Goal: Task Accomplishment & Management: Use online tool/utility

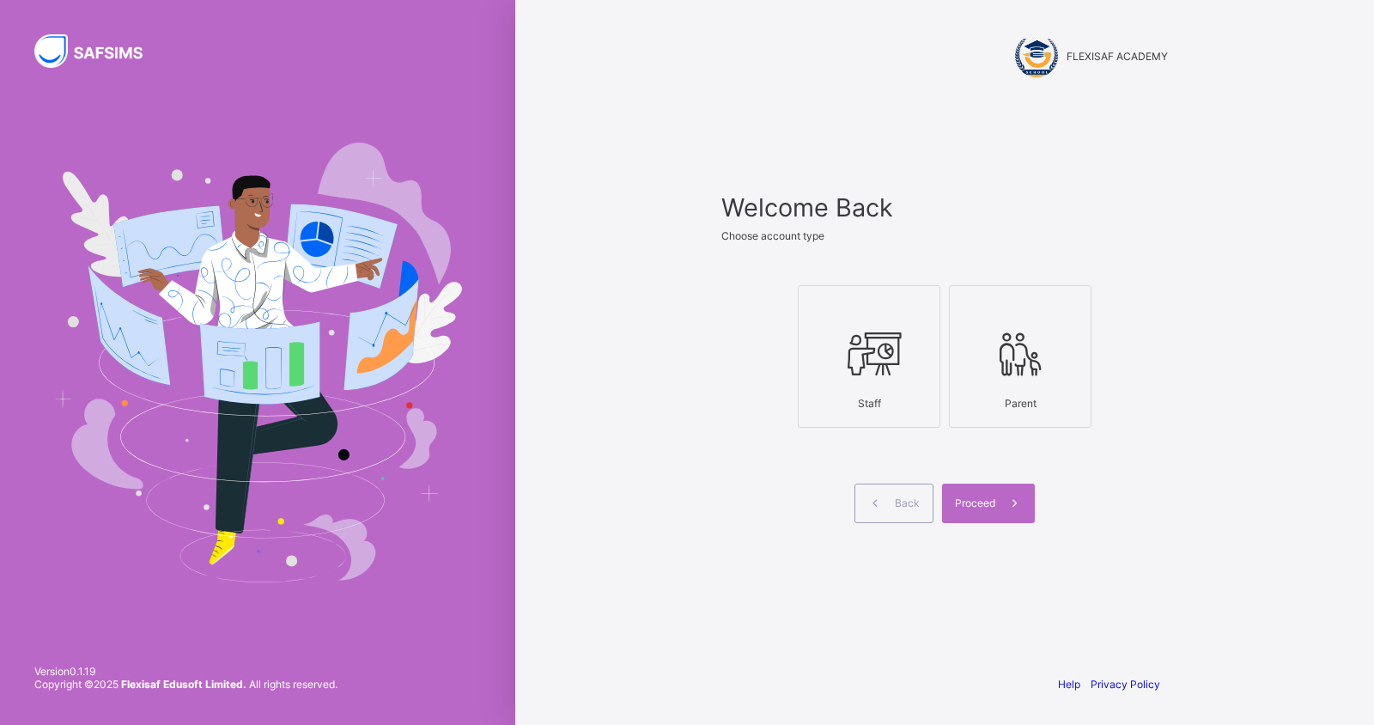
click at [886, 382] on div at bounding box center [869, 354] width 124 height 68
click at [980, 504] on span "Proceed" at bounding box center [975, 502] width 40 height 13
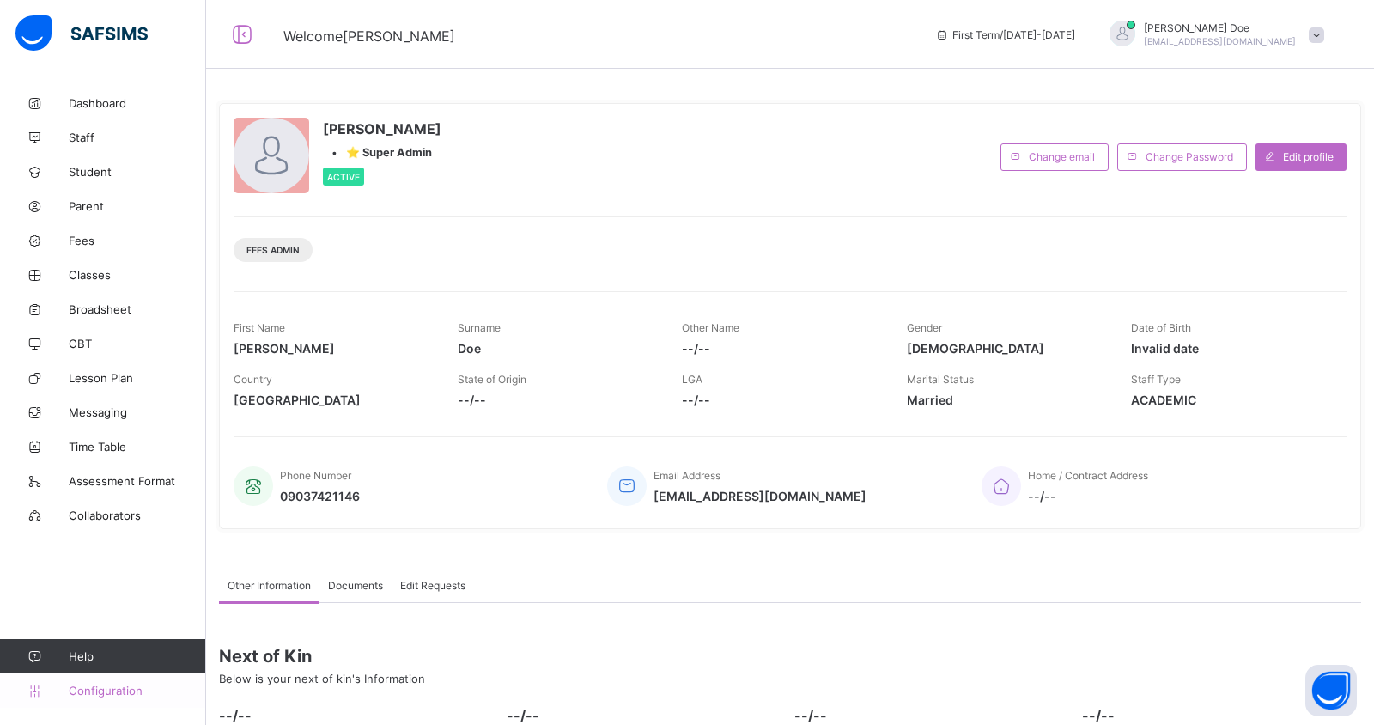
click at [100, 682] on link "Configuration" at bounding box center [102, 690] width 205 height 34
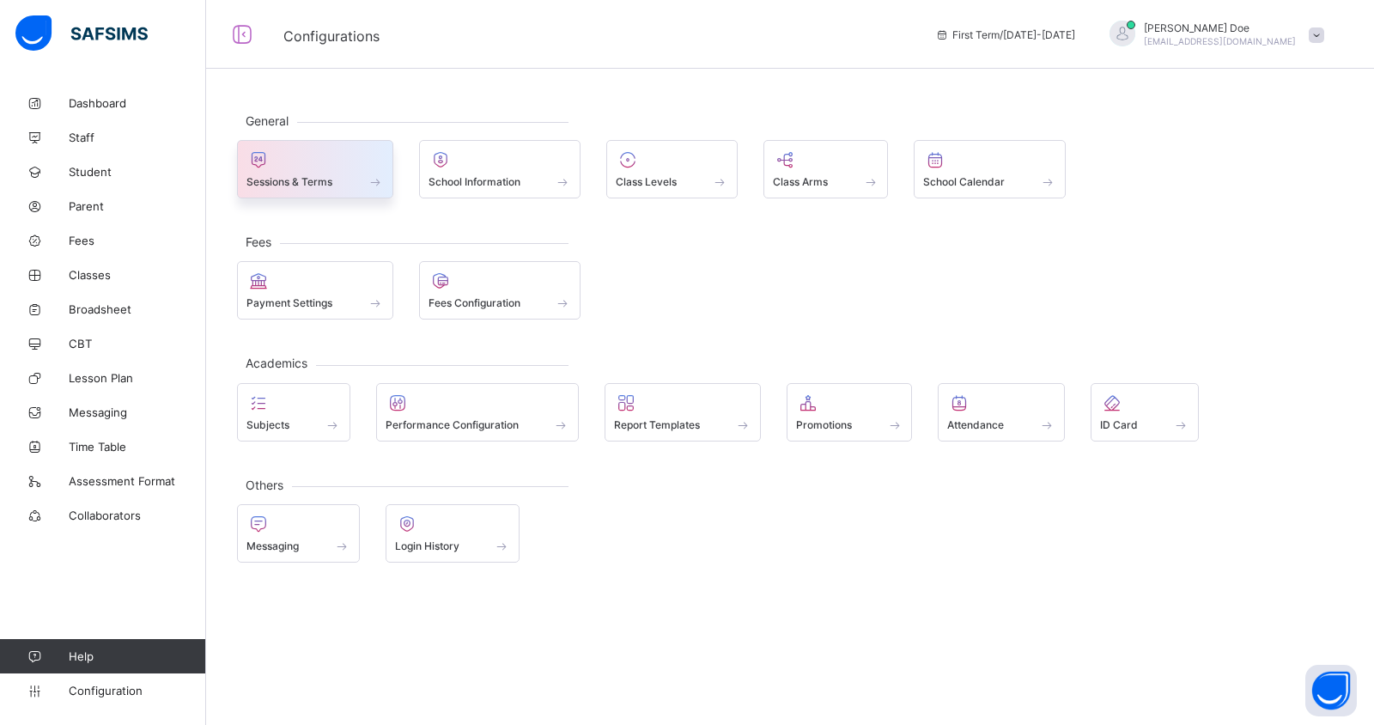
click at [325, 178] on span "Sessions & Terms" at bounding box center [289, 181] width 86 height 13
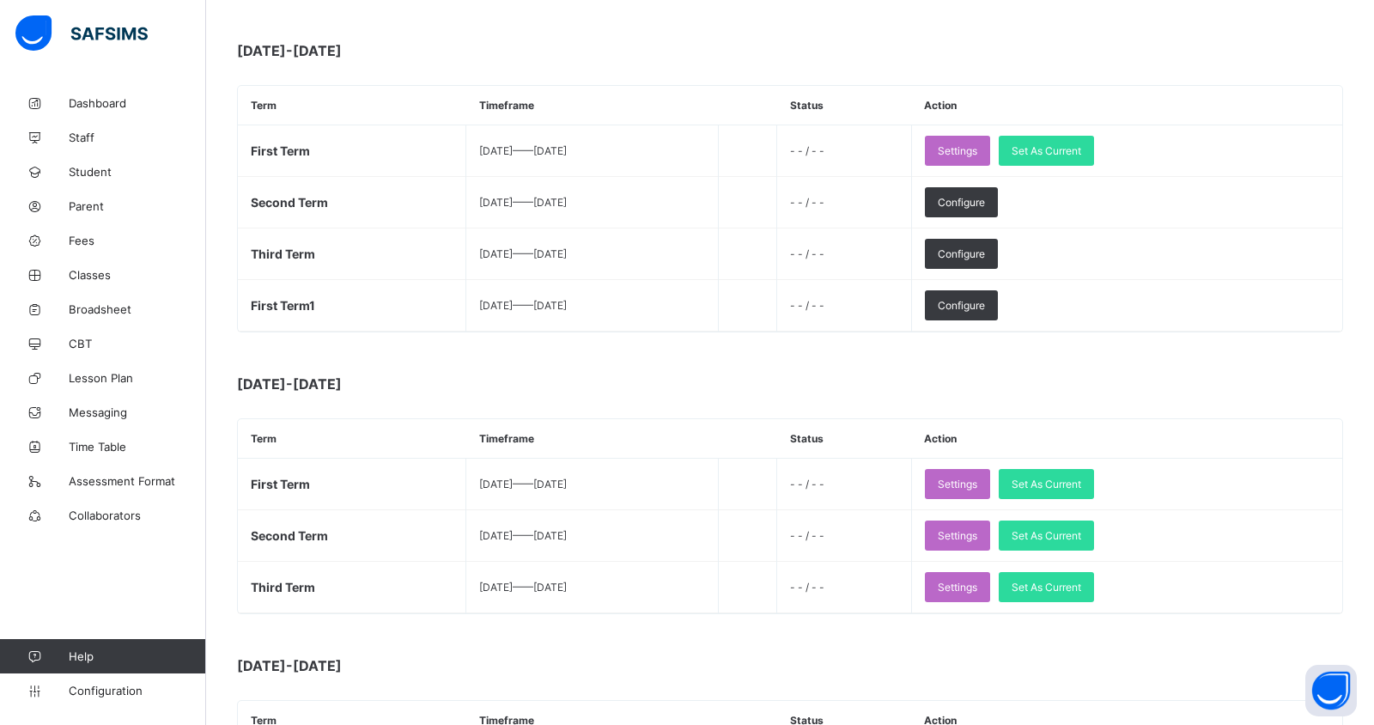
scroll to position [768, 0]
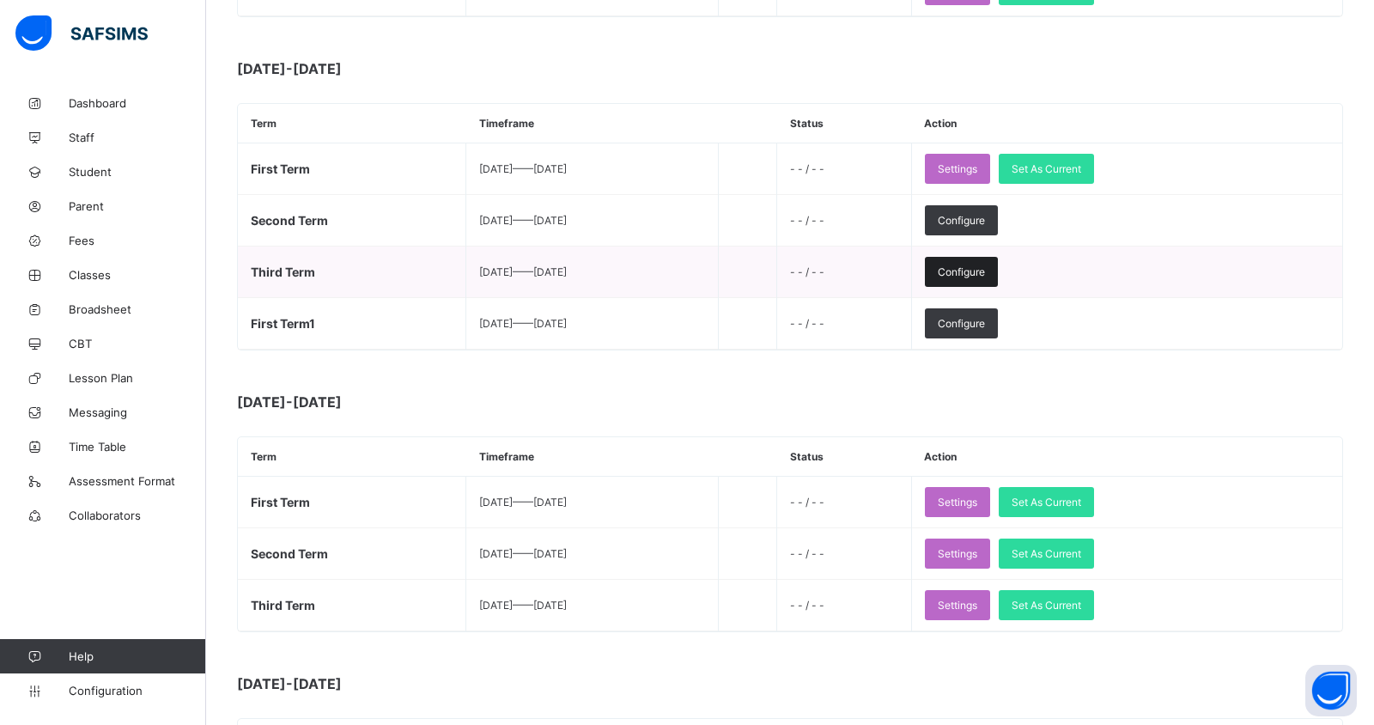
click at [985, 267] on span "Configure" at bounding box center [961, 271] width 47 height 13
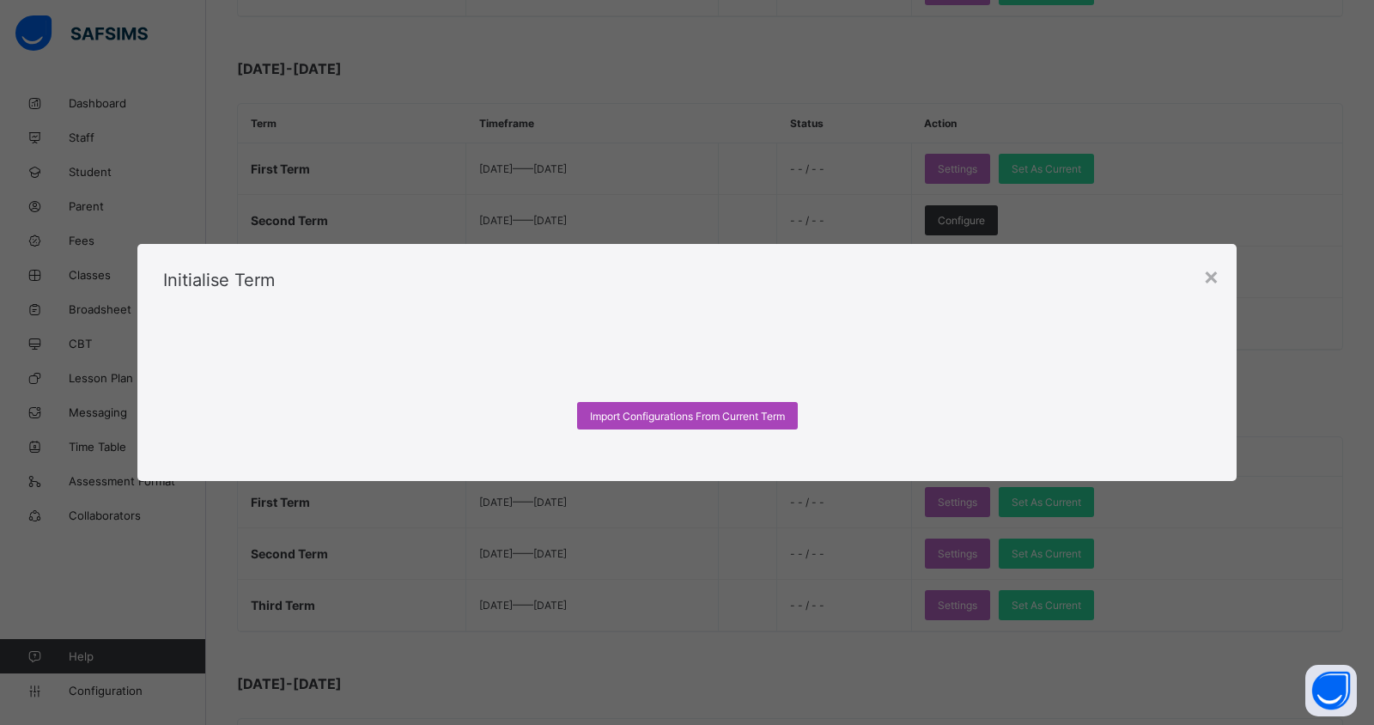
click at [695, 411] on span "Import Configurations From Current Term" at bounding box center [687, 416] width 195 height 13
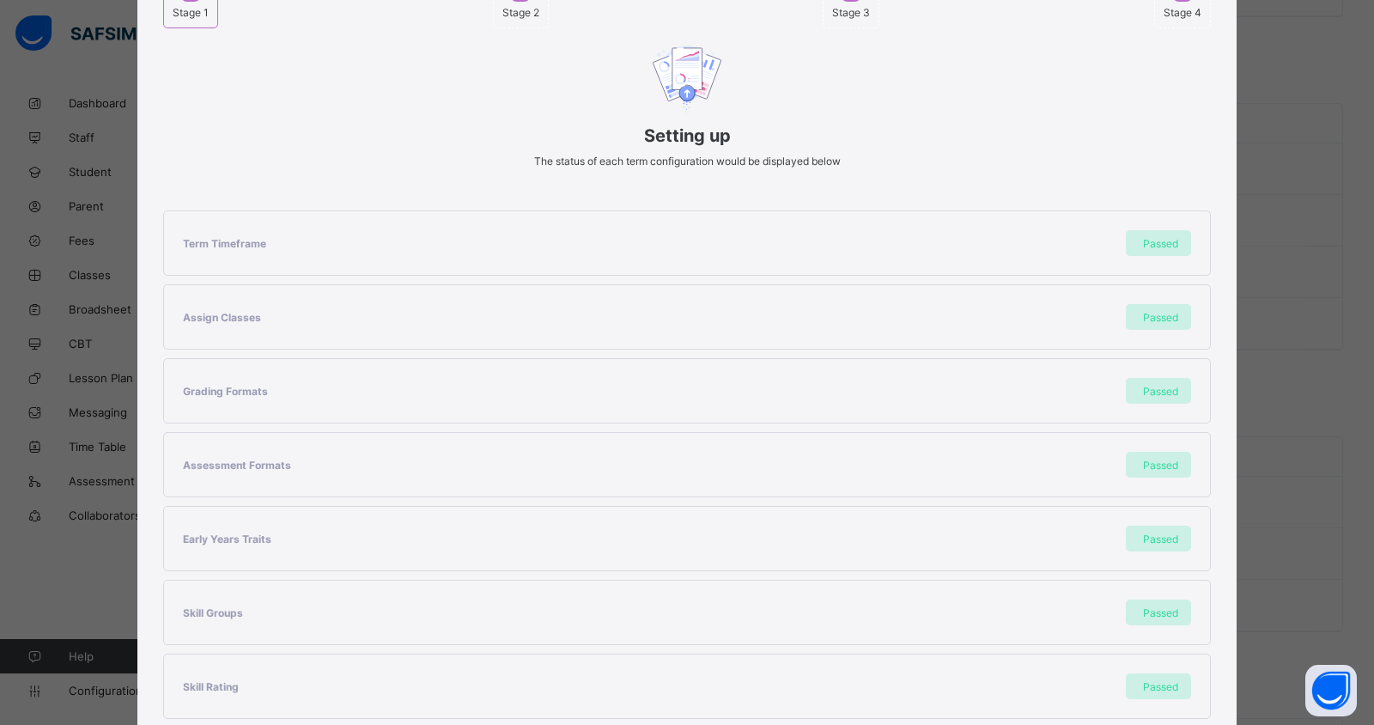
scroll to position [220, 0]
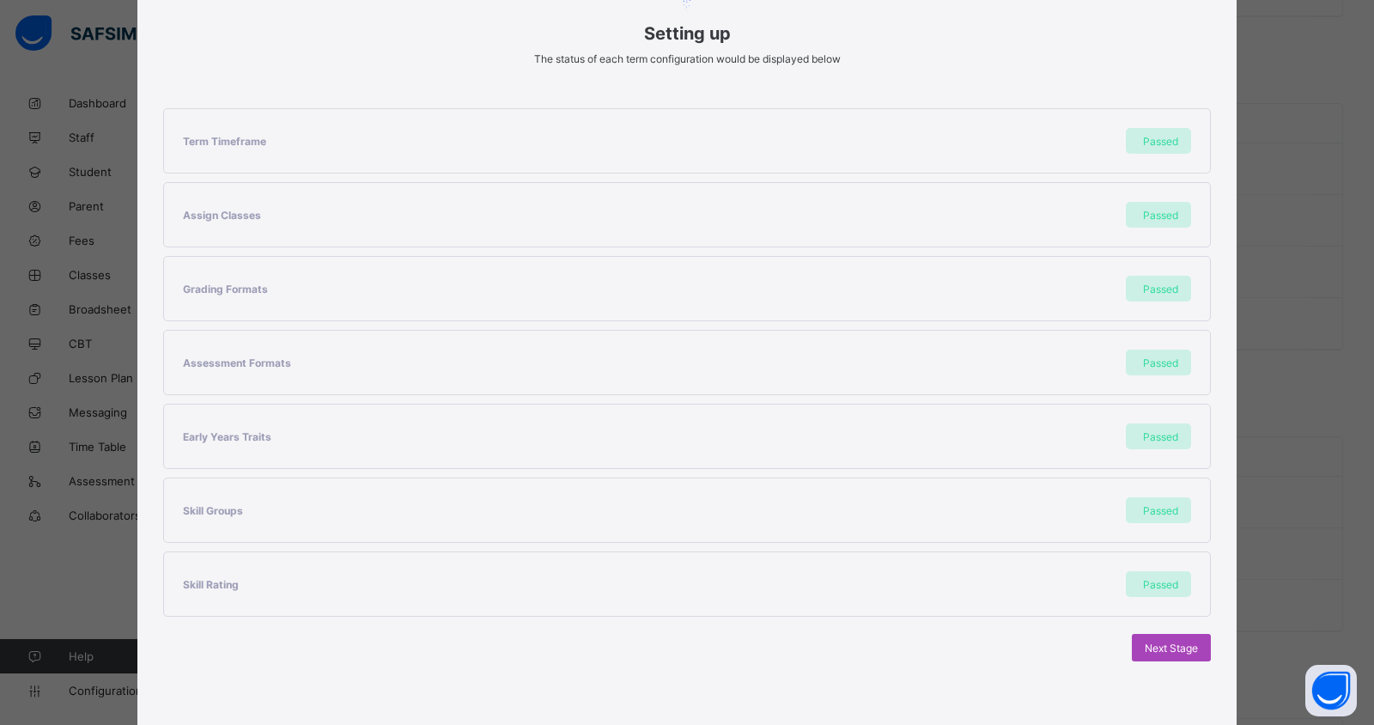
click at [1156, 641] on span "Next Stage" at bounding box center [1170, 647] width 53 height 13
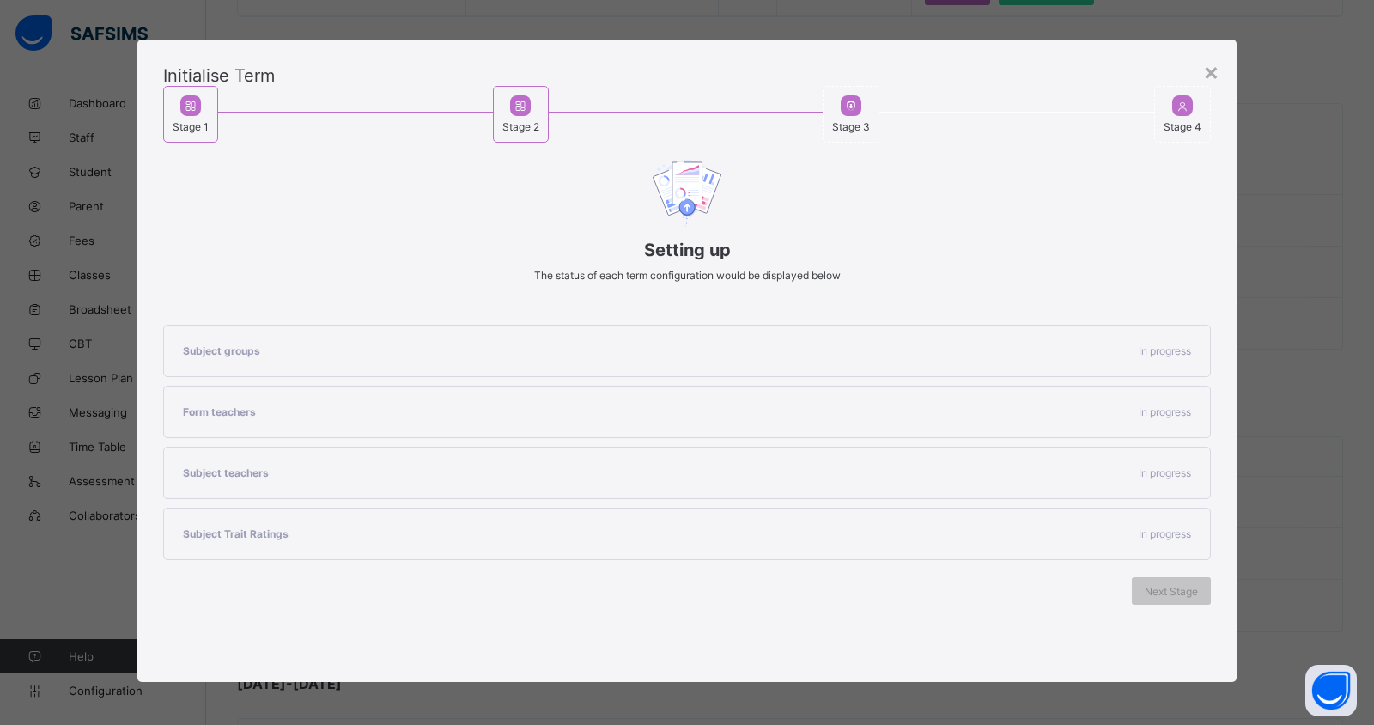
scroll to position [0, 0]
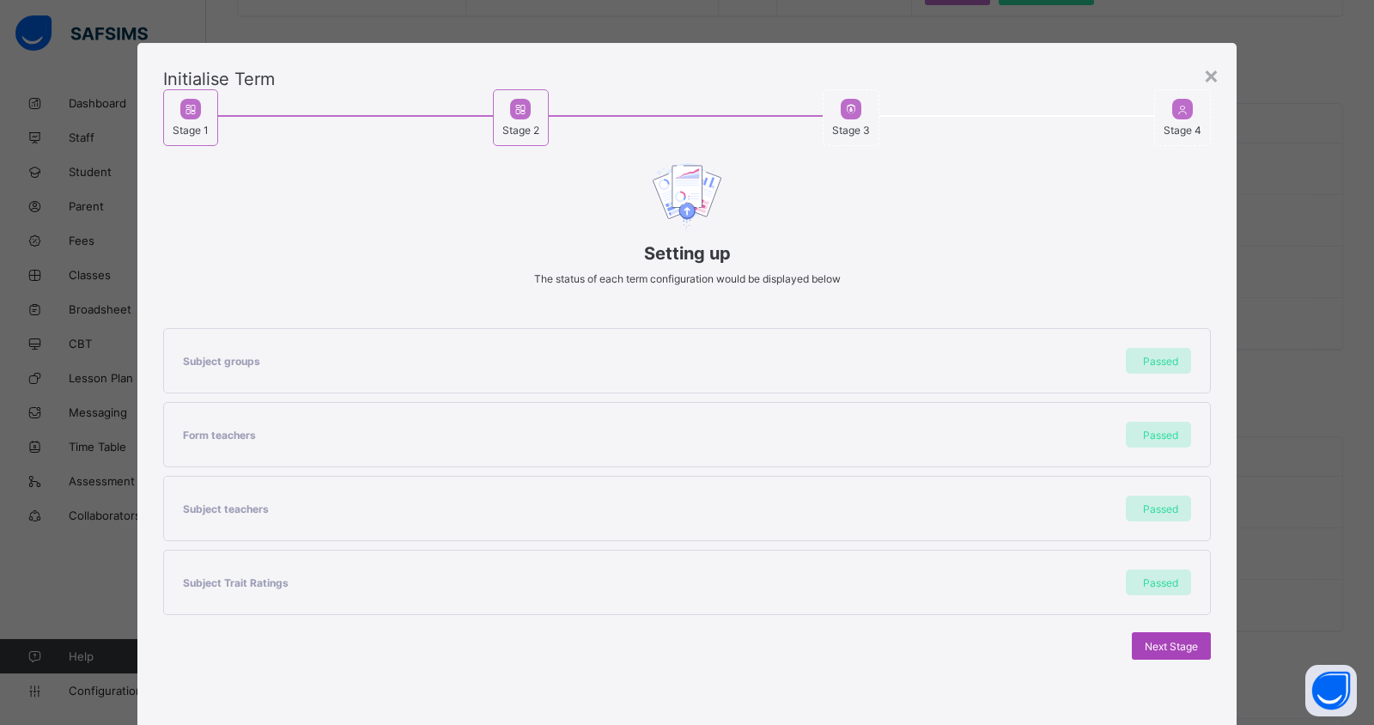
click at [1162, 643] on span "Next Stage" at bounding box center [1170, 646] width 53 height 13
click at [1188, 640] on span "Next Stage" at bounding box center [1170, 646] width 53 height 13
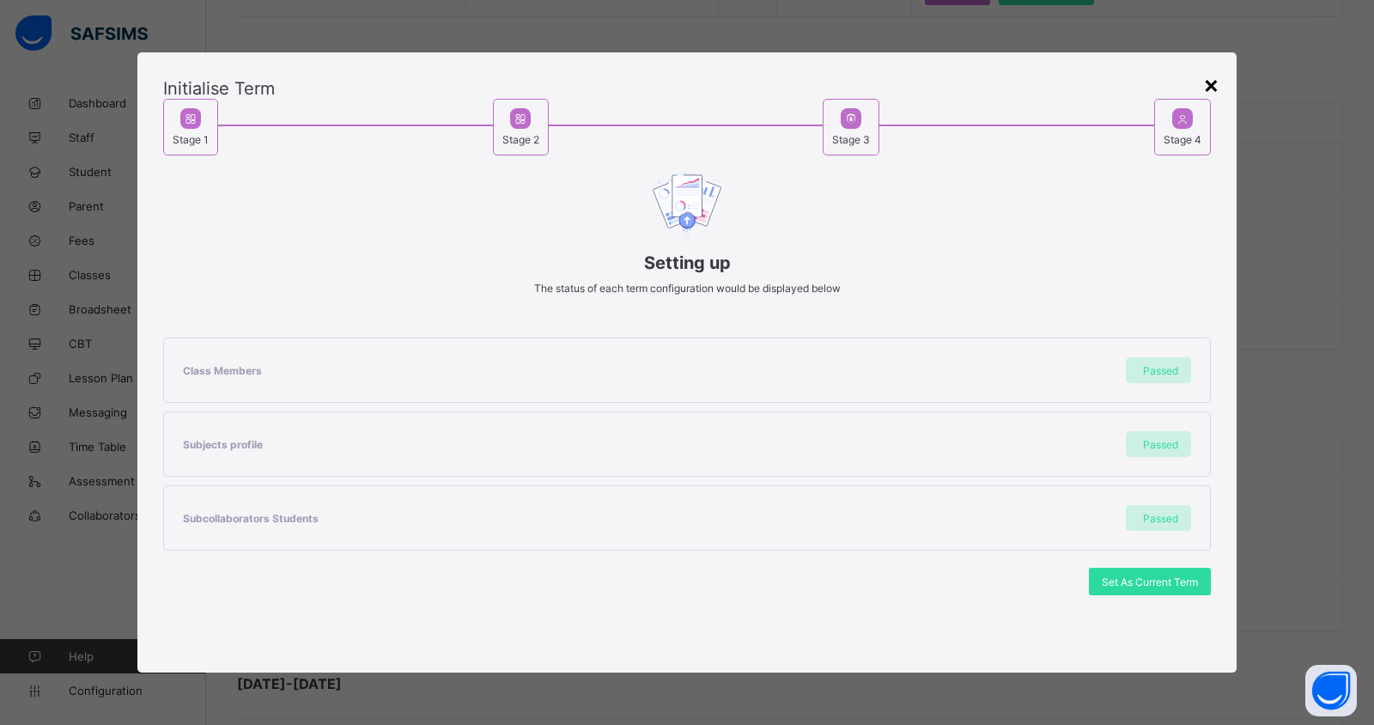
click at [1215, 82] on div "×" at bounding box center [1211, 84] width 16 height 29
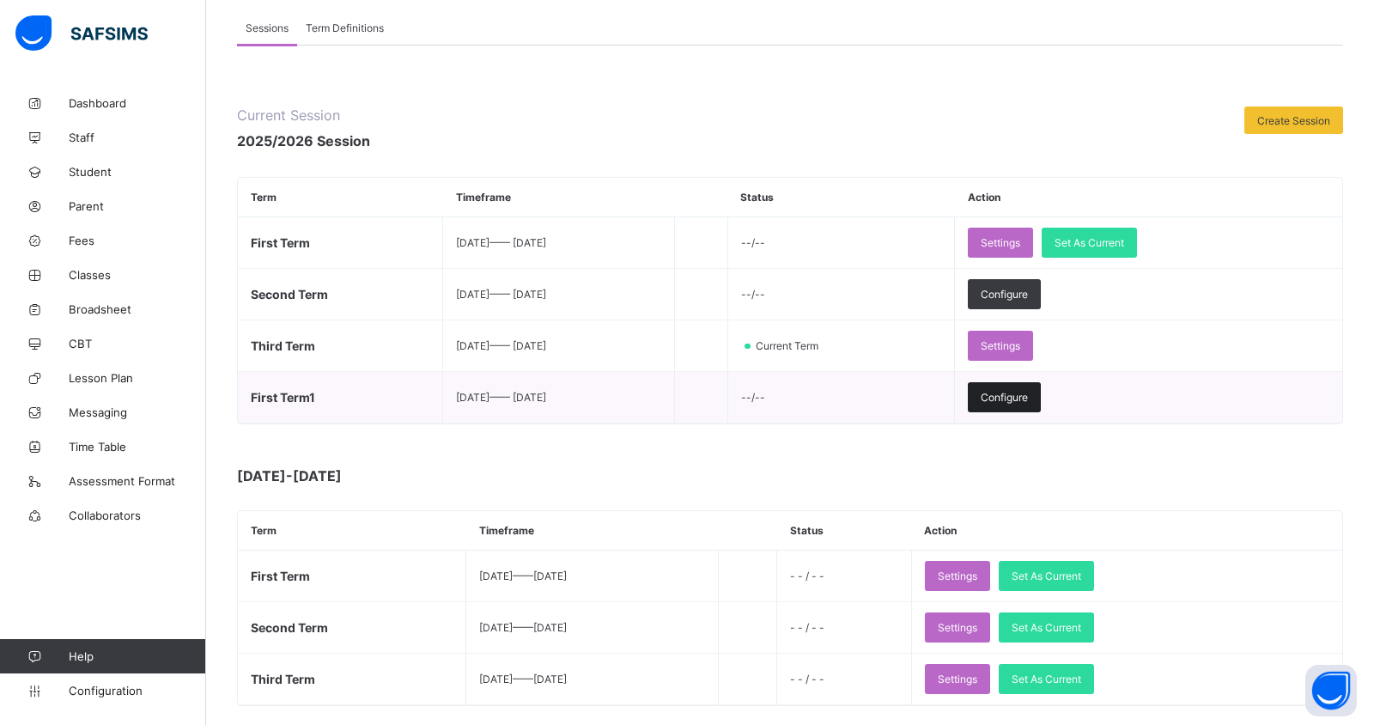
scroll to position [127, 0]
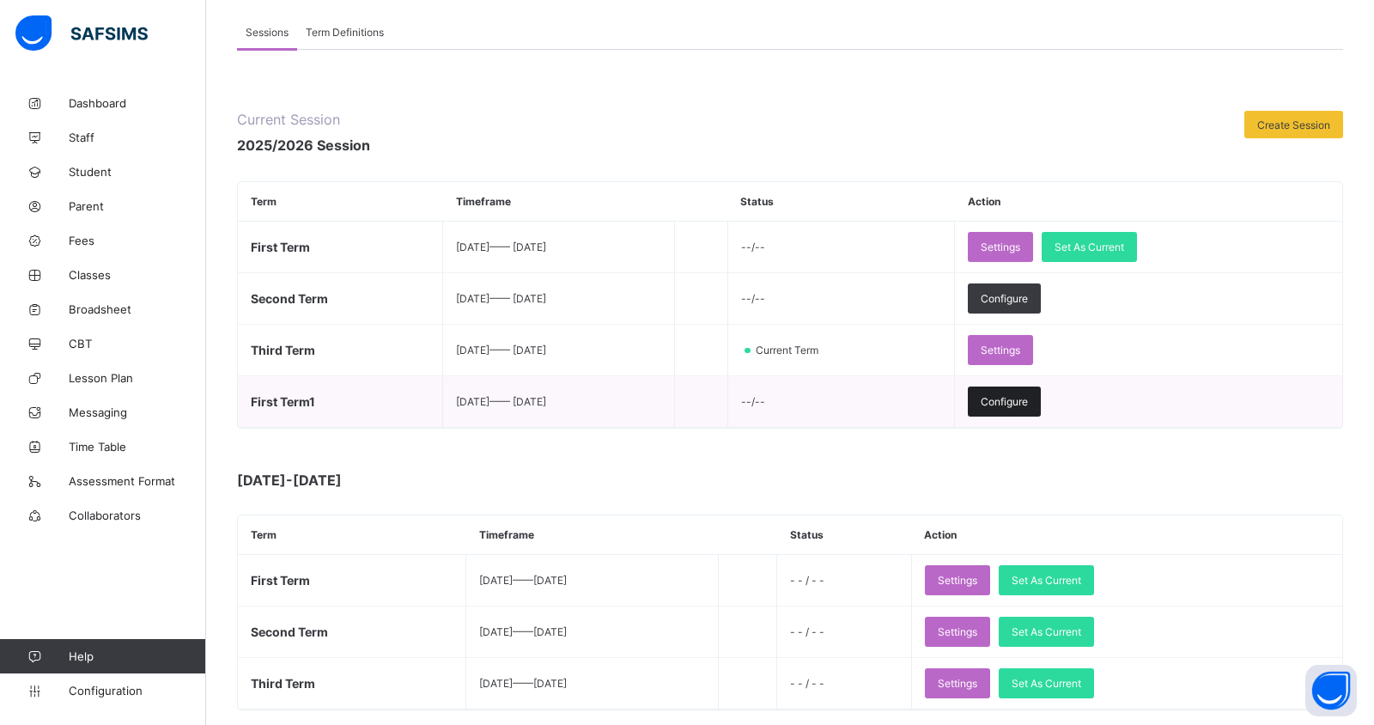
click at [1023, 404] on div "Configure" at bounding box center [1004, 401] width 73 height 30
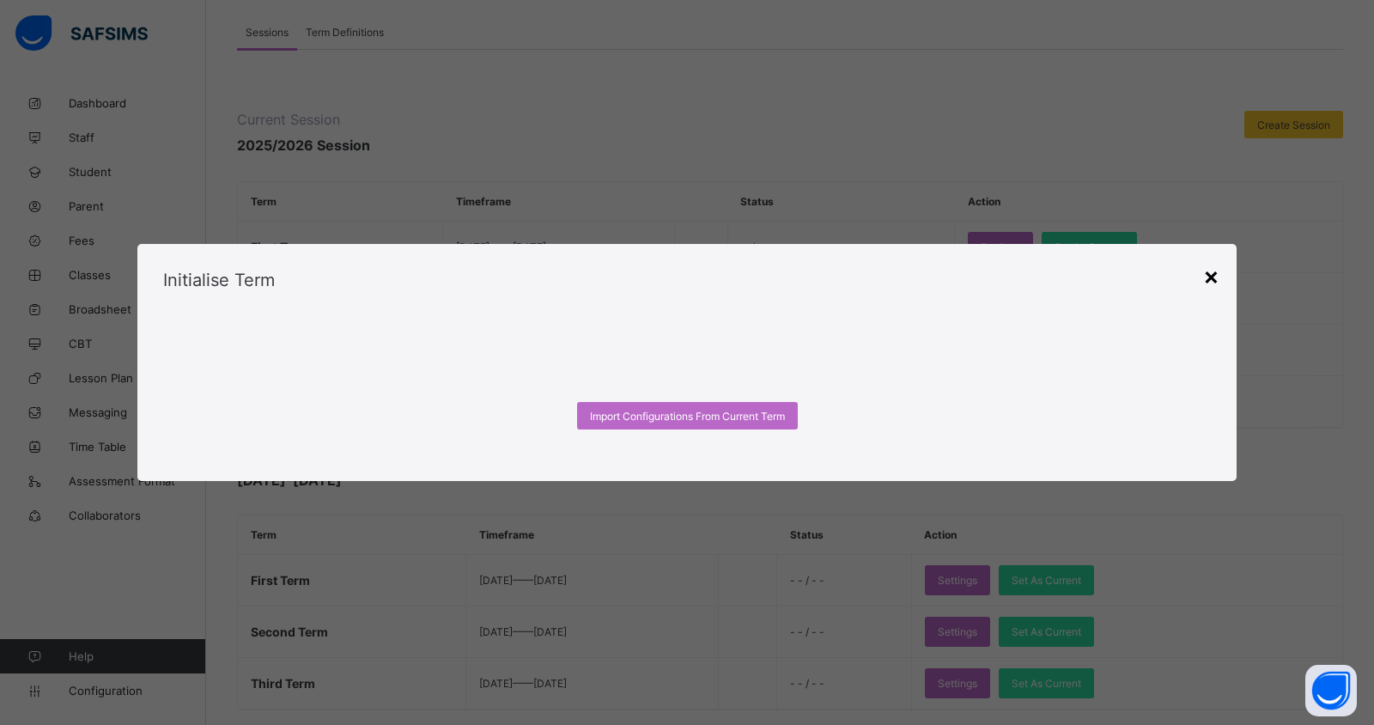
click at [1213, 276] on div "×" at bounding box center [1211, 275] width 16 height 29
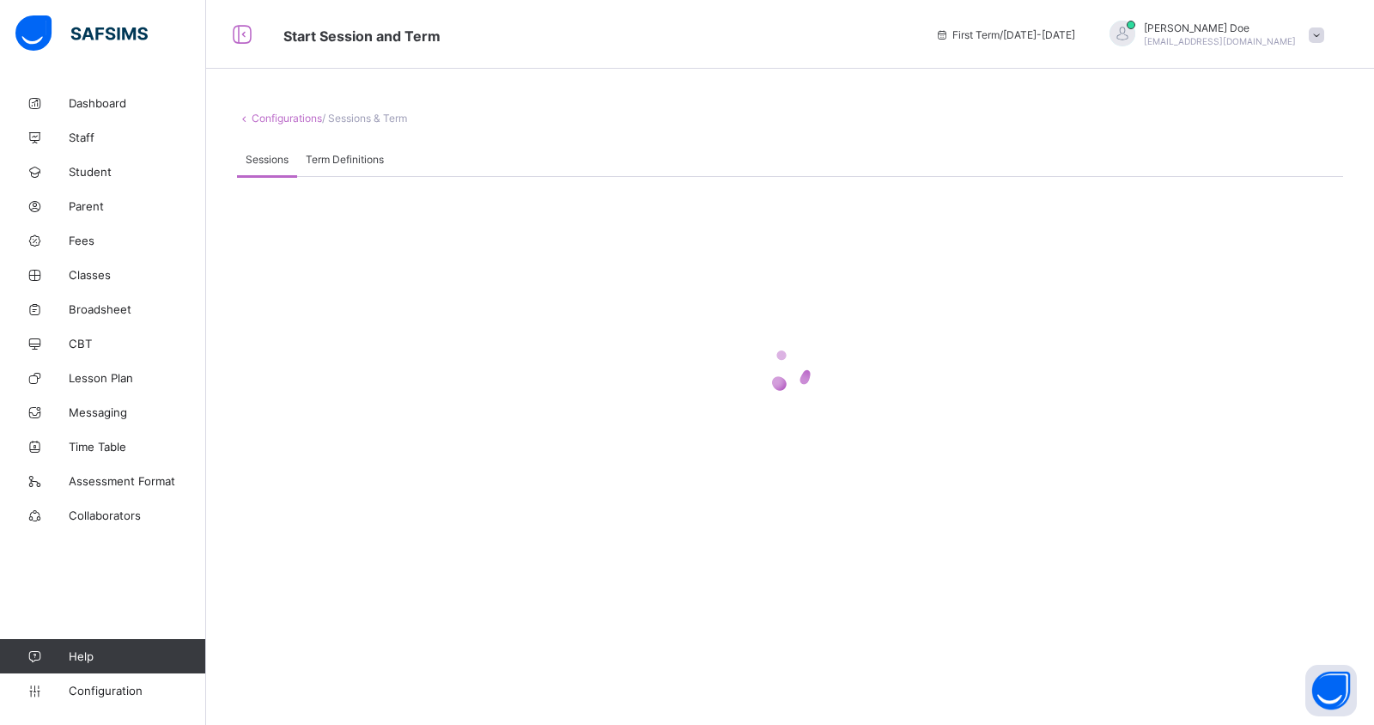
scroll to position [0, 0]
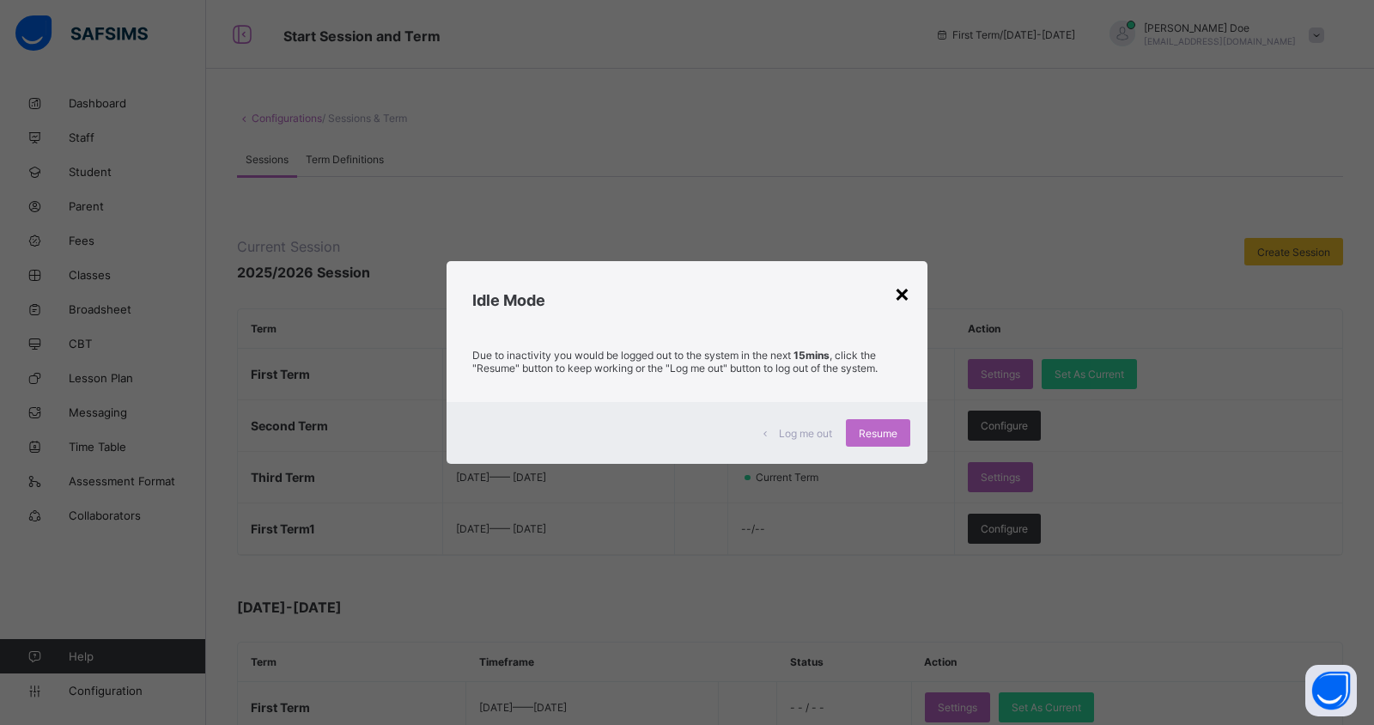
click at [901, 286] on div "×" at bounding box center [902, 292] width 16 height 29
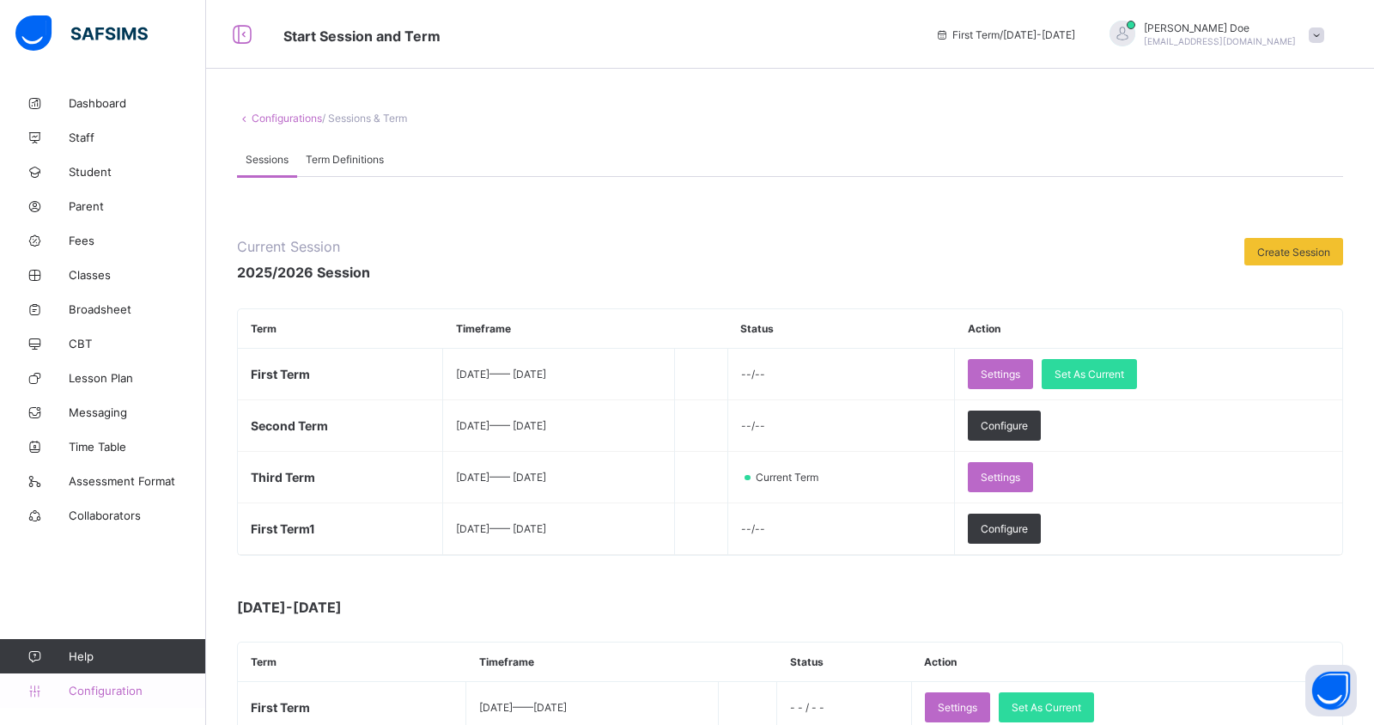
click at [136, 693] on span "Configuration" at bounding box center [137, 690] width 137 height 14
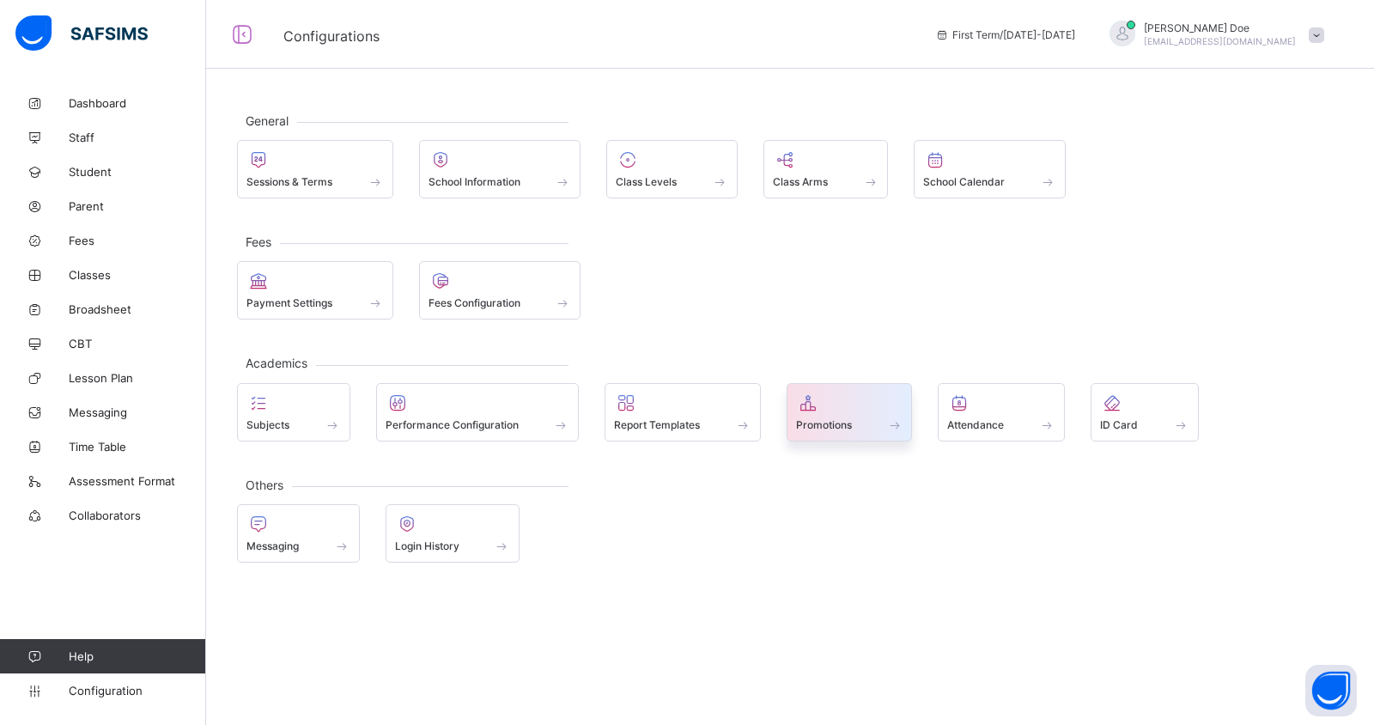
click at [806, 413] on span at bounding box center [849, 415] width 107 height 4
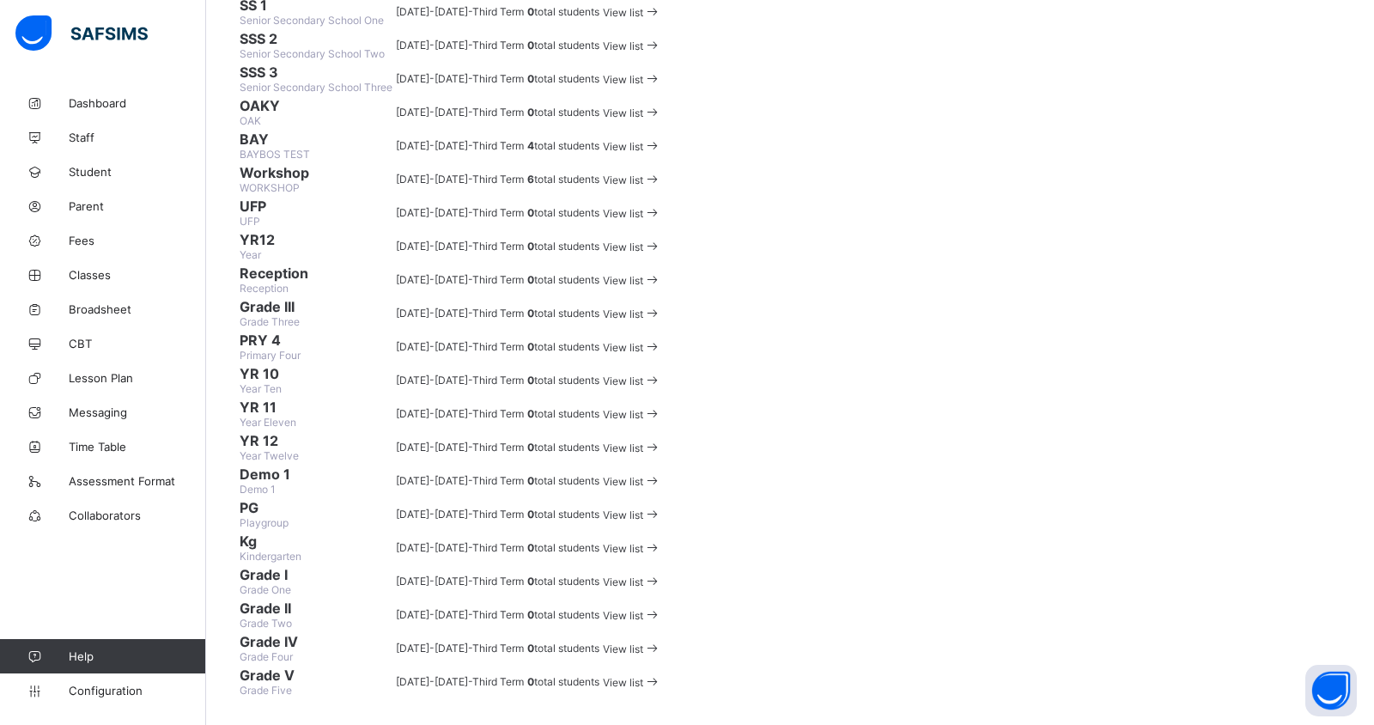
scroll to position [874, 0]
